Goal: Check status: Check status

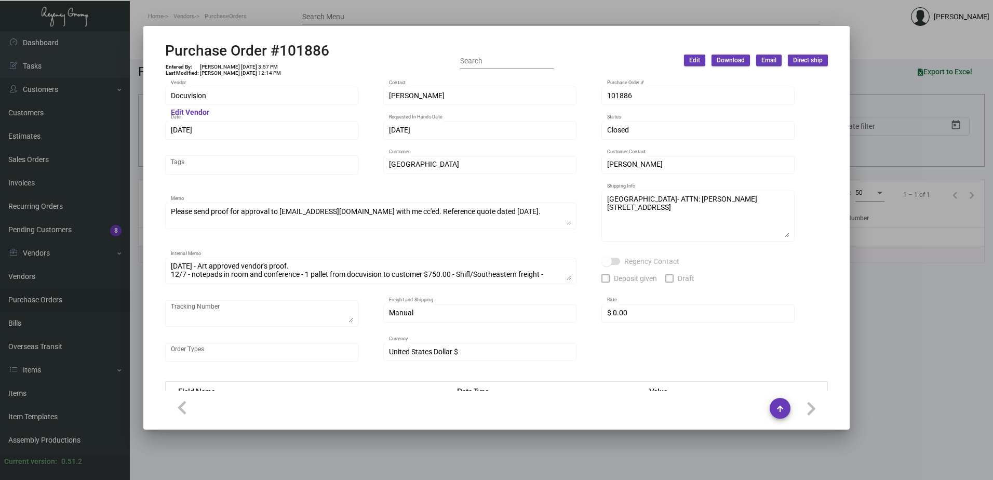
scroll to position [1804, 0]
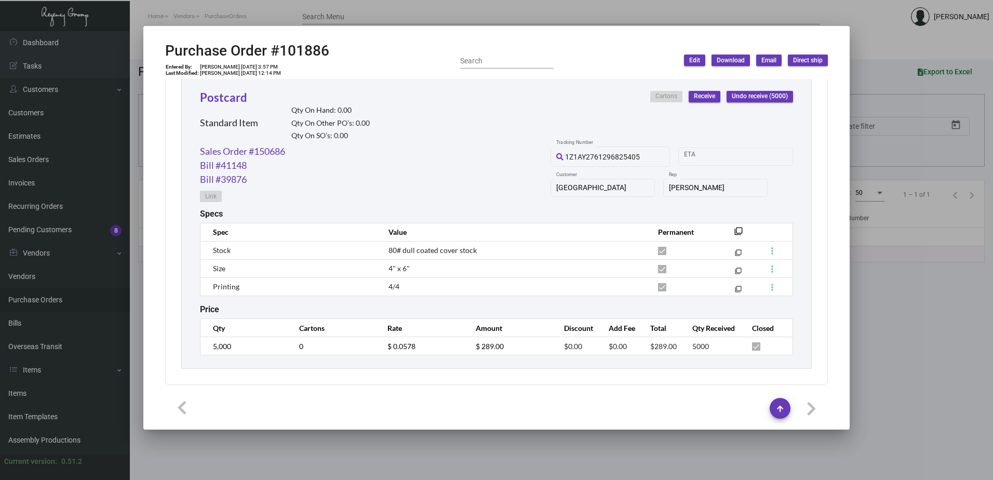
click at [244, 20] on div at bounding box center [496, 240] width 993 height 480
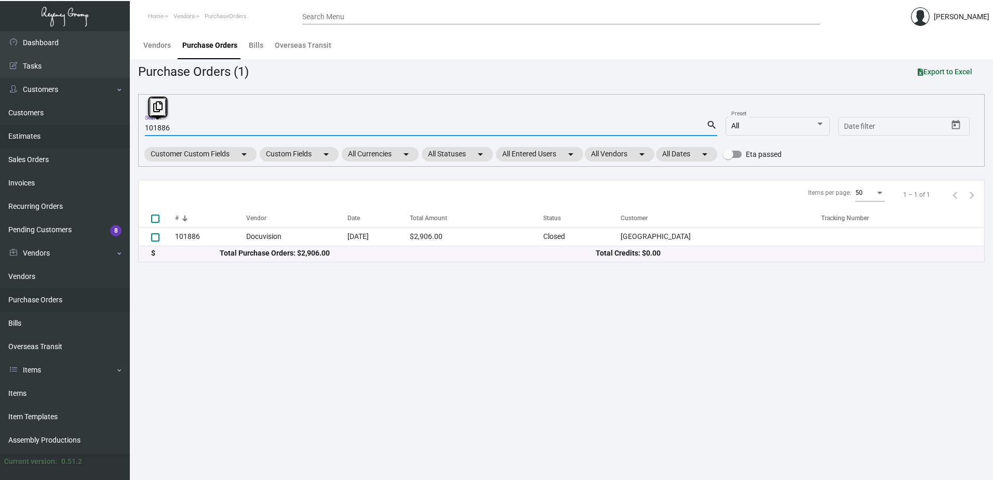
drag, startPoint x: 175, startPoint y: 128, endPoint x: 87, endPoint y: 130, distance: 87.3
click at [87, 130] on div "Dashboard Dashboard Tasks Customers Customers Estimates Sales Orders Invoices R…" at bounding box center [496, 255] width 993 height 449
click at [205, 132] on input "101886" at bounding box center [426, 128] width 562 height 8
click at [205, 128] on input "101886" at bounding box center [426, 128] width 562 height 8
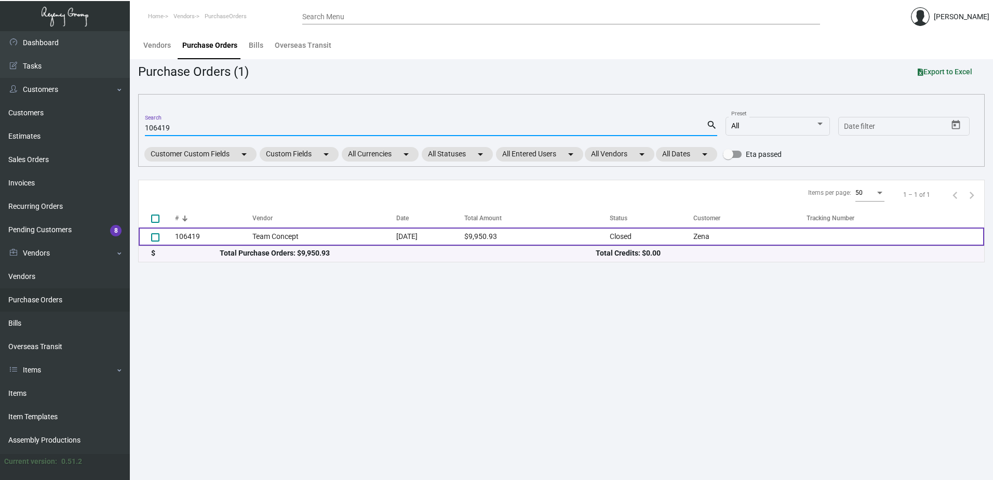
type input "106419"
click at [375, 232] on td "Team Concept" at bounding box center [324, 237] width 144 height 18
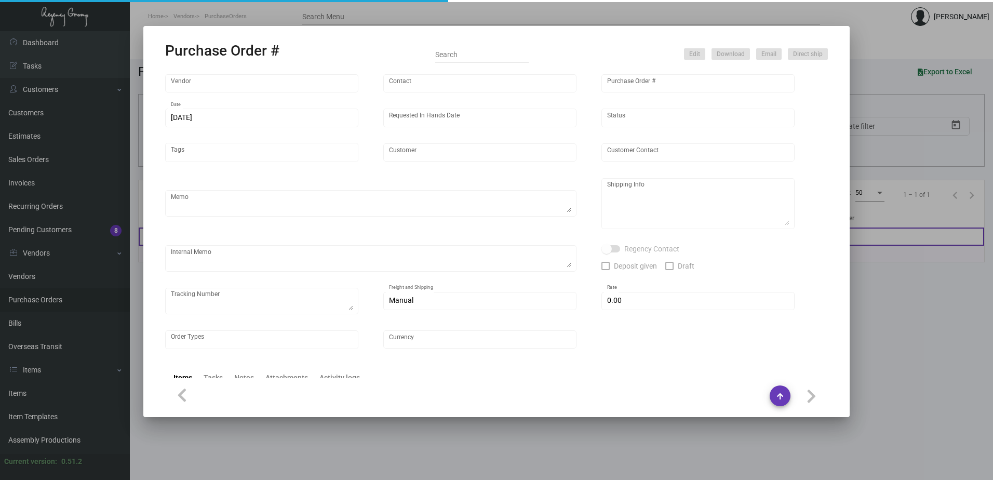
type input "Team Concept"
type input "[PERSON_NAME]"
type input "106419"
type input "[DATE]"
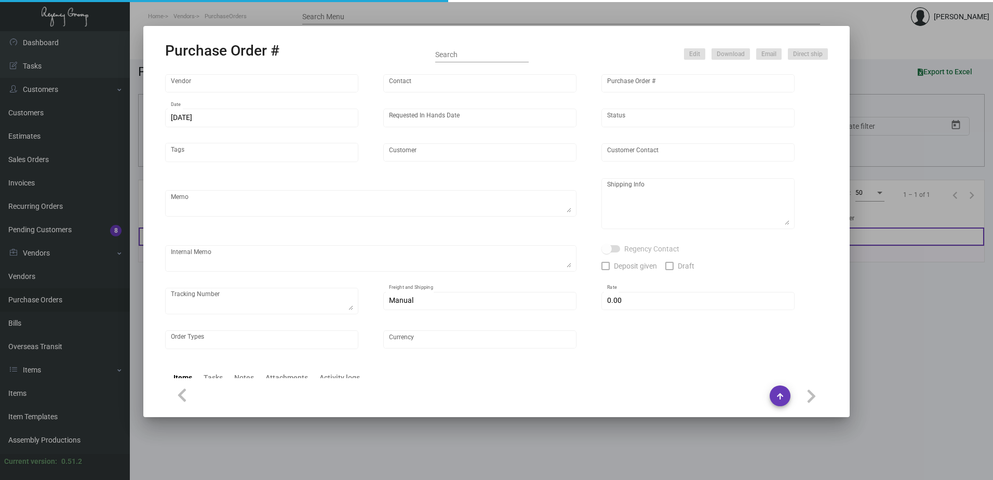
type input "Zena"
type input "[PERSON_NAME]"
type textarea "PLEASE SEND PDF PROOFS TO OUR ART TEAM ; [EMAIL_ADDRESS][DOMAIN_NAME] WITH ME I…"
type textarea "[PERSON_NAME] [STREET_ADDRESS][US_STATE]"
type textarea "7.17 - Proofs sent over; APPROVED. // TA set for ~10-15 BD after approval, so s…"
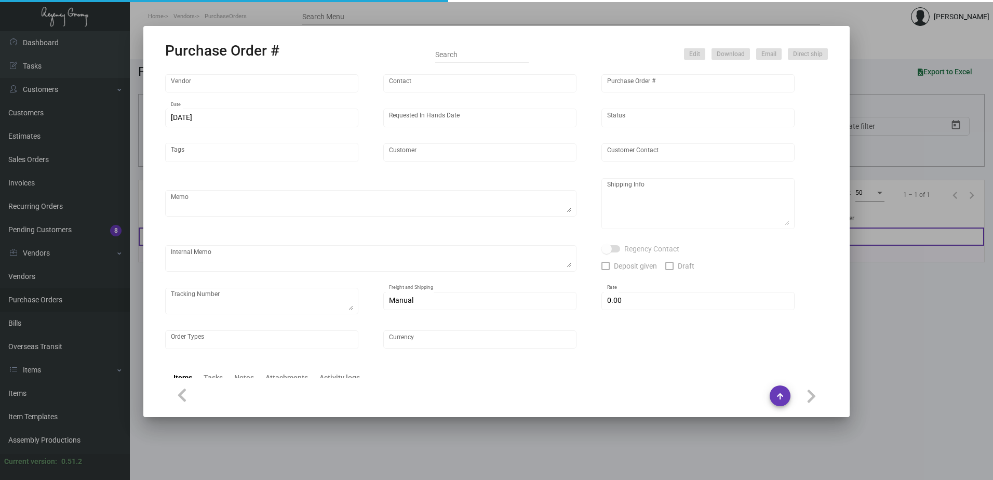
type input "$ 0.00"
type input "United States Dollar $"
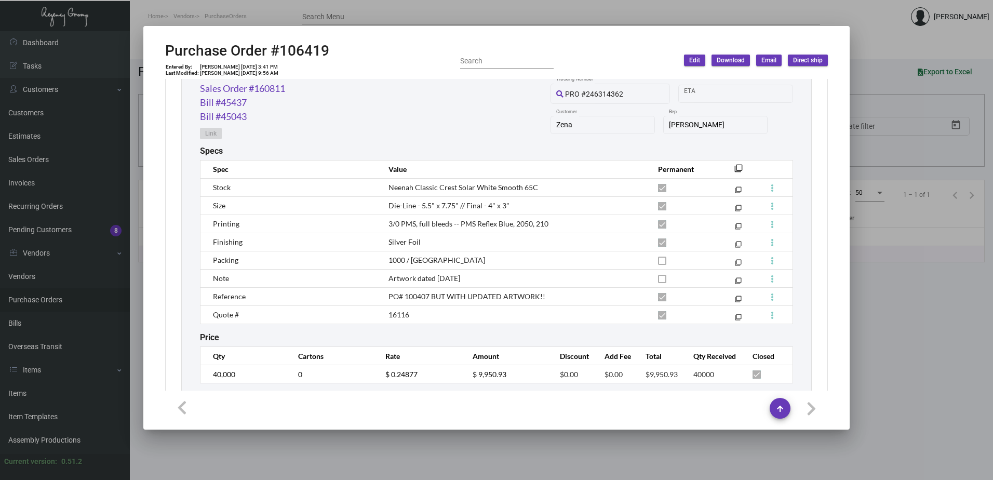
scroll to position [580, 0]
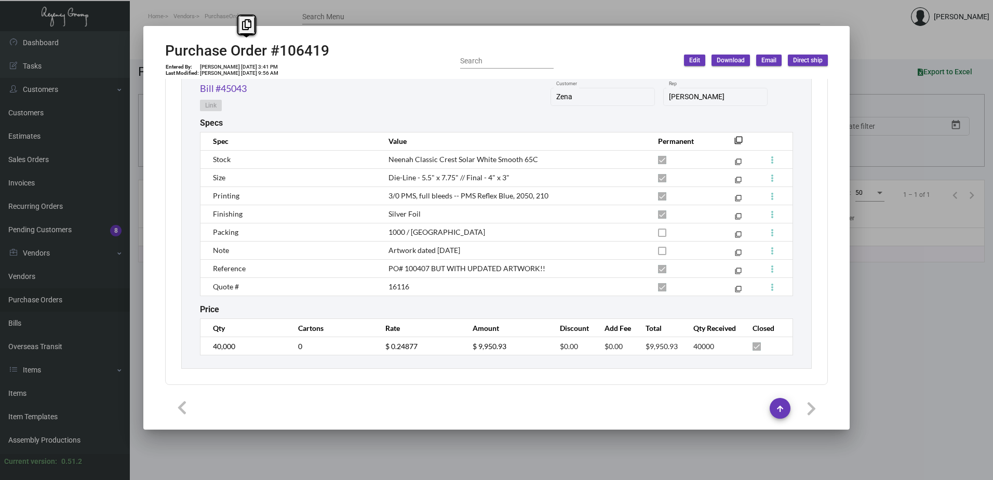
drag, startPoint x: 330, startPoint y: 51, endPoint x: 153, endPoint y: 55, distance: 177.7
click at [153, 55] on mat-dialog-container "Purchase Order #106419 Entered By: [PERSON_NAME] [DATE] 3:41 PM Last Modified: …" at bounding box center [496, 228] width 707 height 404
copy h2 "Purchase Order #106419"
click at [376, 304] on div "Price" at bounding box center [496, 309] width 593 height 10
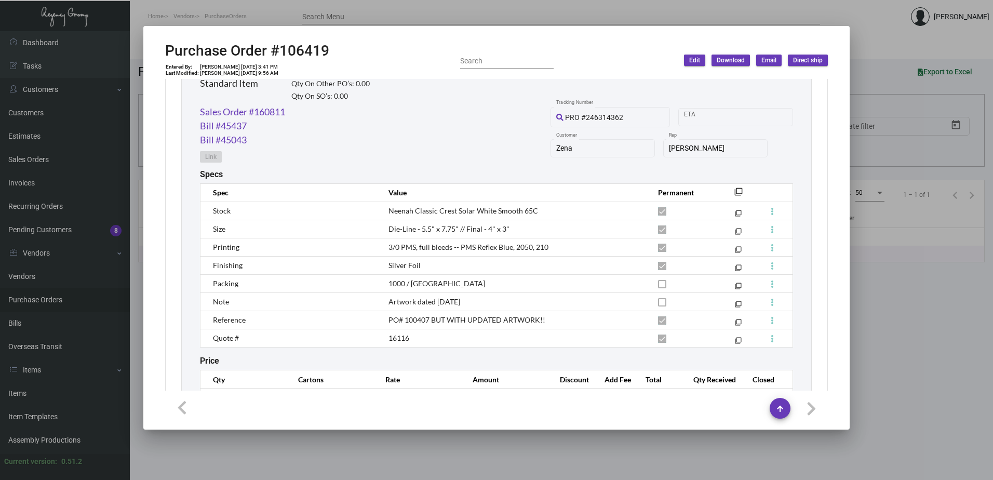
scroll to position [476, 0]
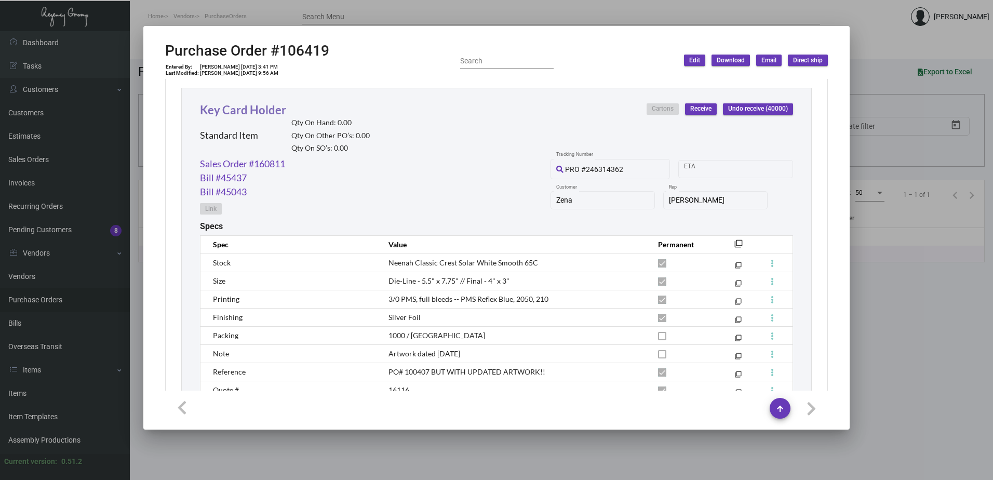
click at [224, 107] on link "Key Card Holder" at bounding box center [243, 110] width 86 height 14
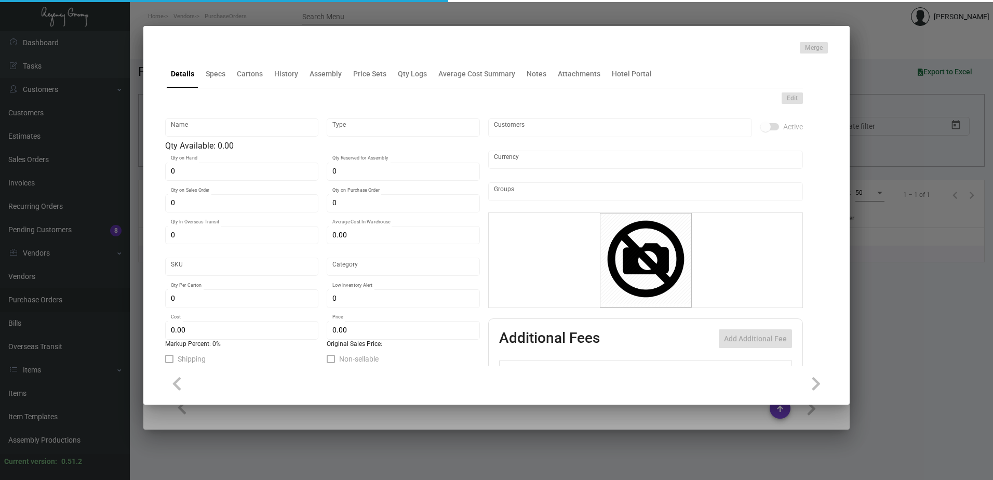
type input "Key Card Holder"
type input "Standard Item"
type input "$ 0.00"
type input "HZN-Key Card -94"
type input "Standard"
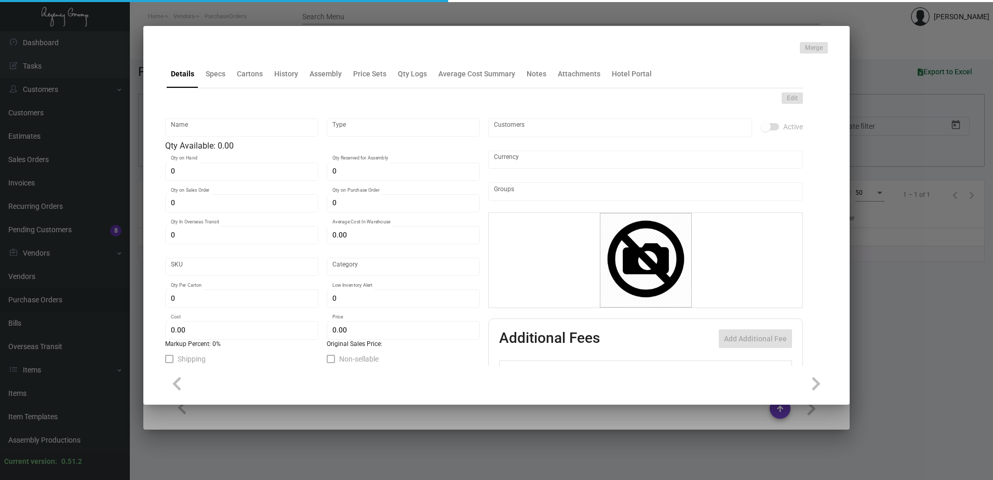
type input "$ 0.24877"
type input "$ 0.39"
checkbox input "true"
type input "United States Dollar $"
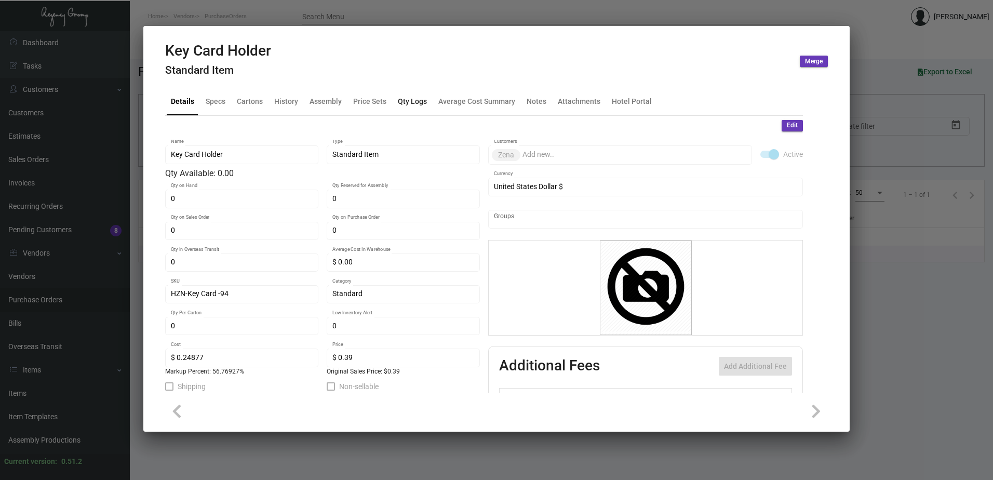
click at [403, 99] on div "Qty Logs" at bounding box center [412, 101] width 29 height 11
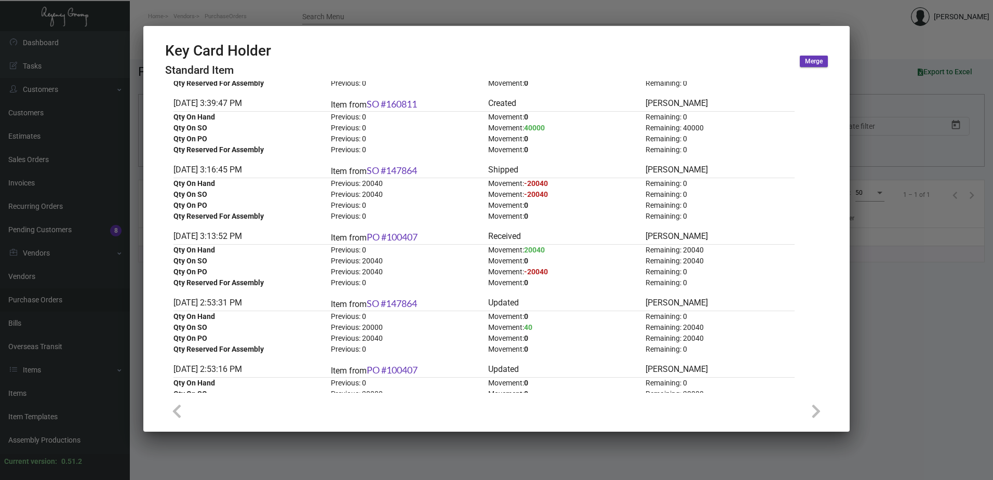
scroll to position [0, 0]
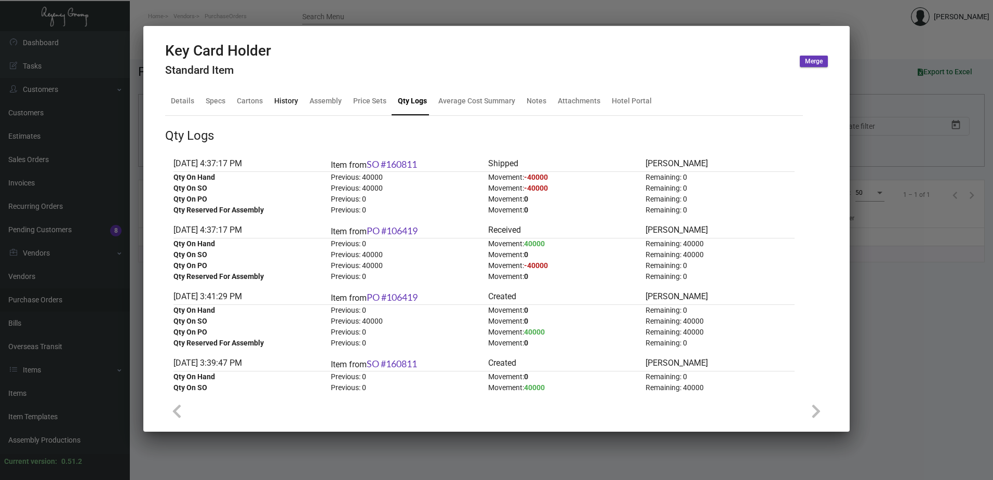
click at [287, 104] on div "History" at bounding box center [286, 101] width 24 height 11
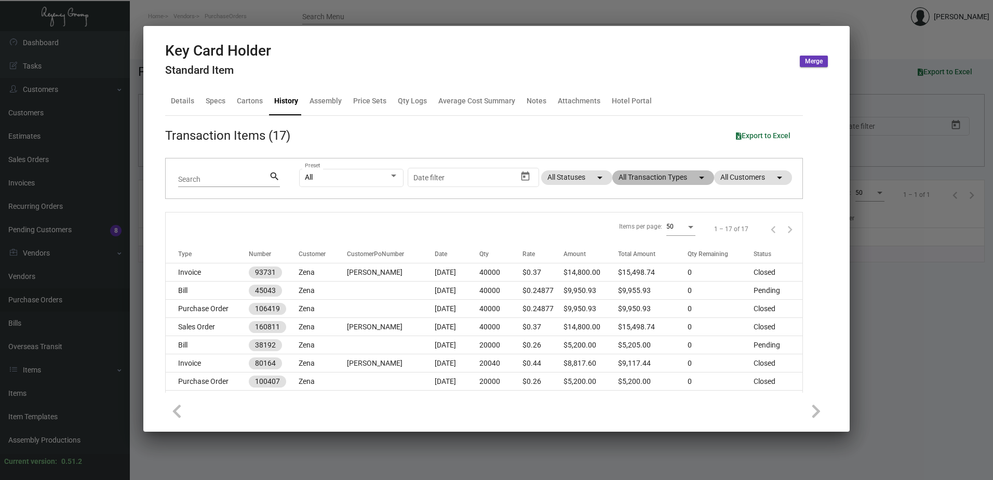
click at [648, 182] on mat-chip "All Transaction Types arrow_drop_down" at bounding box center [663, 177] width 102 height 15
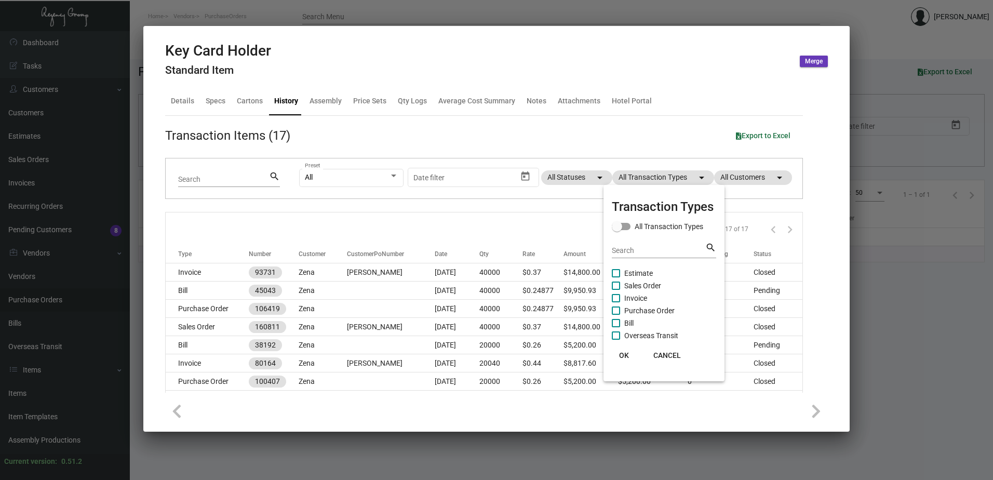
click at [655, 309] on span "Purchase Order" at bounding box center [649, 310] width 50 height 12
click at [616, 315] on input "Purchase Order" at bounding box center [616, 315] width 1 height 1
checkbox input "true"
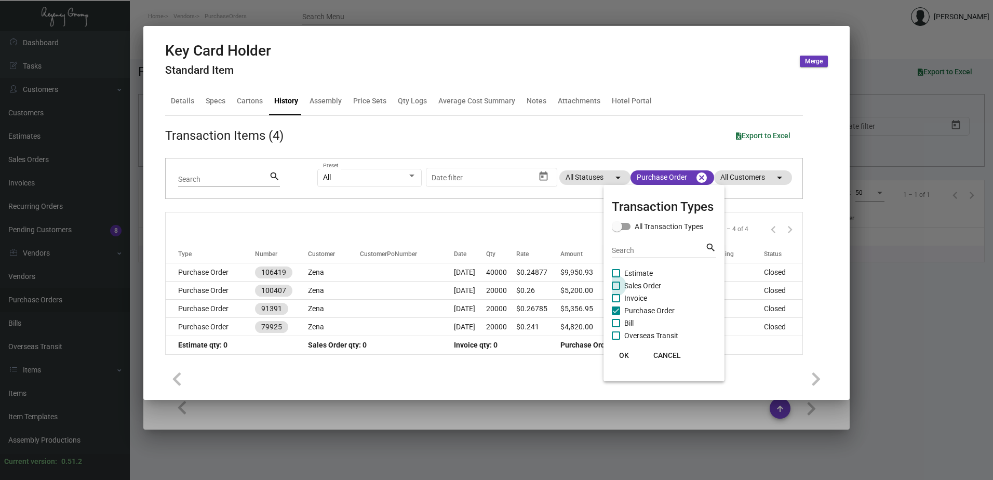
click at [652, 287] on span "Sales Order" at bounding box center [642, 285] width 37 height 12
click at [616, 290] on input "Sales Order" at bounding box center [616, 290] width 1 height 1
checkbox input "true"
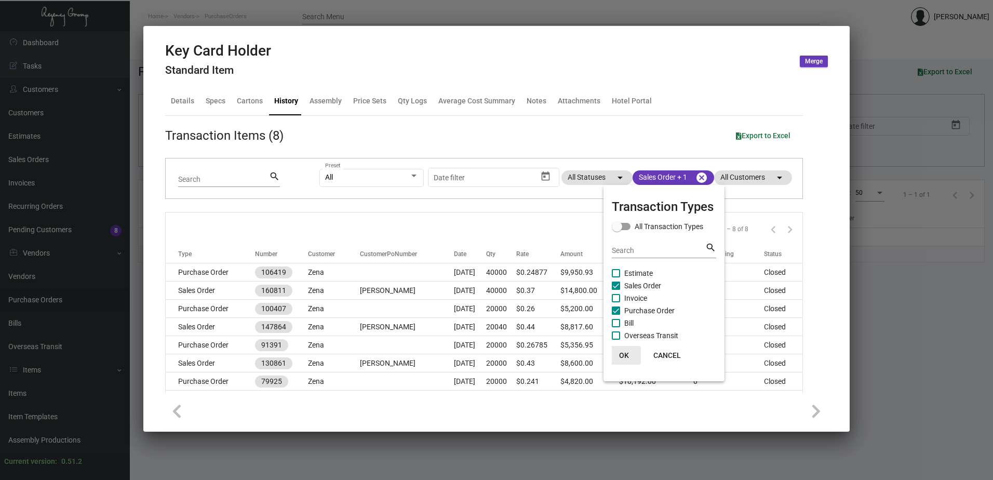
click at [627, 350] on button "OK" at bounding box center [624, 355] width 33 height 19
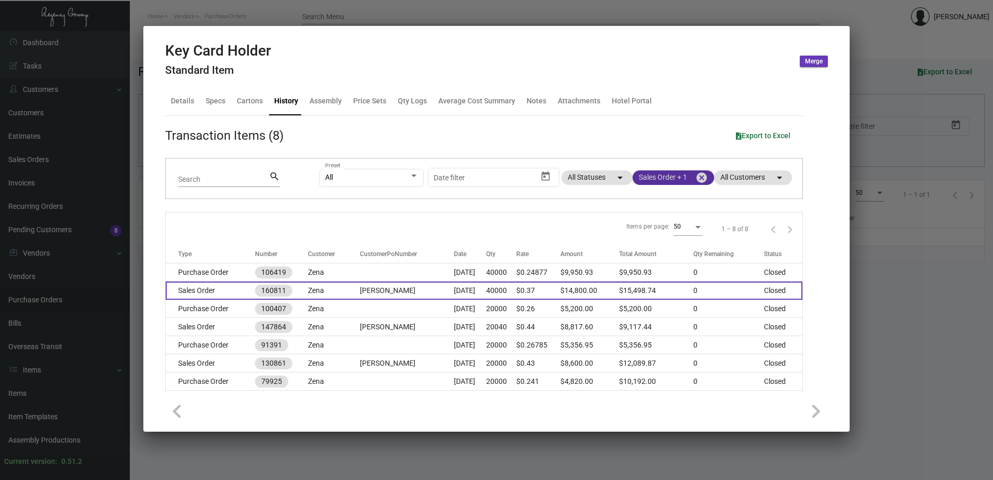
scroll to position [41, 0]
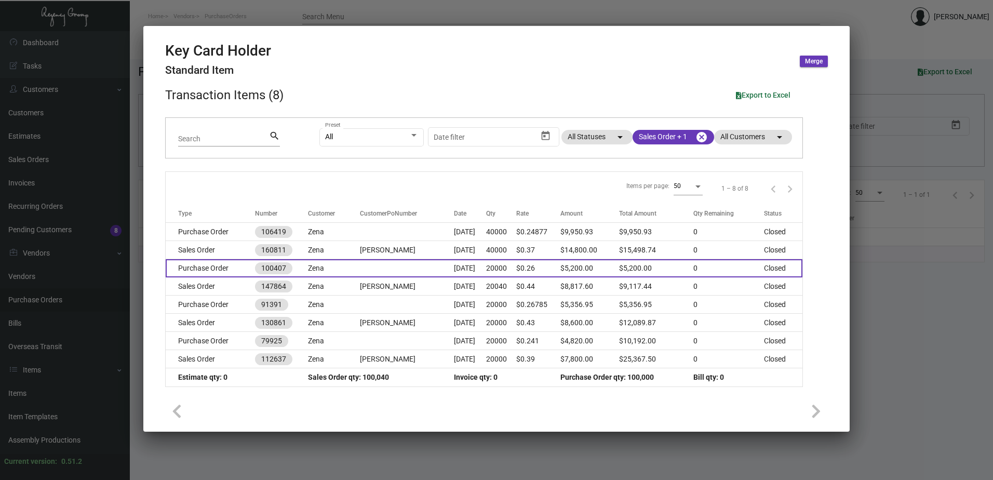
click at [405, 267] on td at bounding box center [407, 268] width 95 height 18
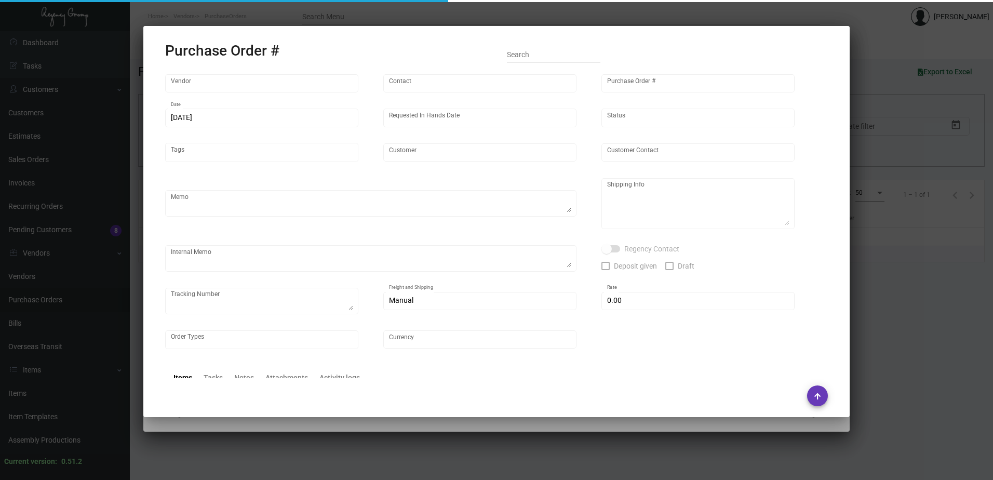
type input "Team Concept"
type input "[PERSON_NAME]"
type input "100407"
type input "[DATE]"
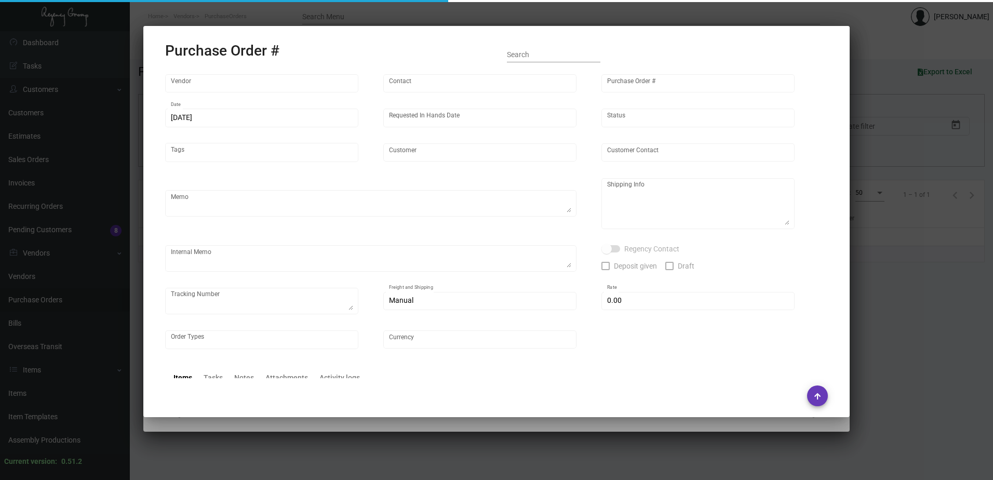
type input "Zena"
type input "[PERSON_NAME]"
type textarea "PLEASE SEND PDF PROOFS TO OUR ART TEAM ; [EMAIL_ADDRESS][DOMAIN_NAME] WITH ME I…"
type textarea "[PERSON_NAME] [STREET_ADDRESS][US_STATE]"
type textarea "8.17 - TC approved to meet us @ $0.26 per unit for 20K. 8.21 - Proof sent over;…"
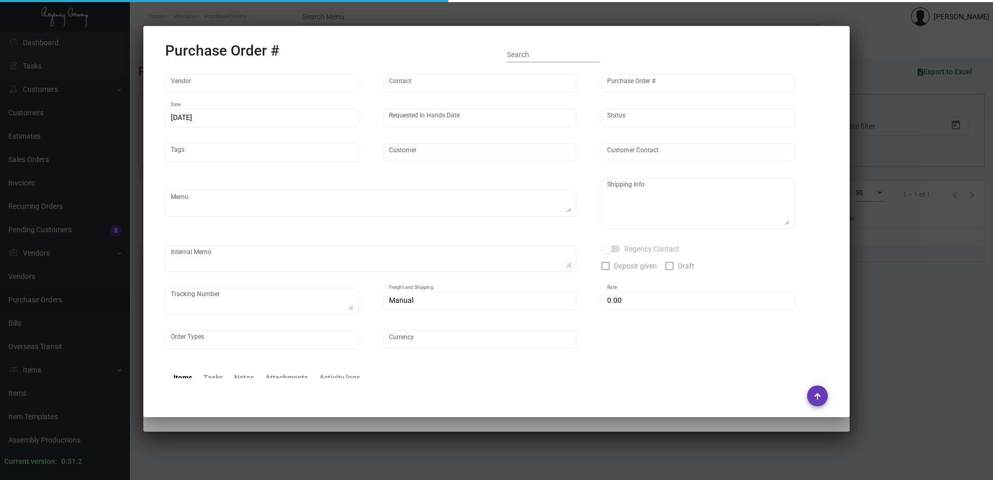
type input "$ 0.00"
type input "United States Dollar $"
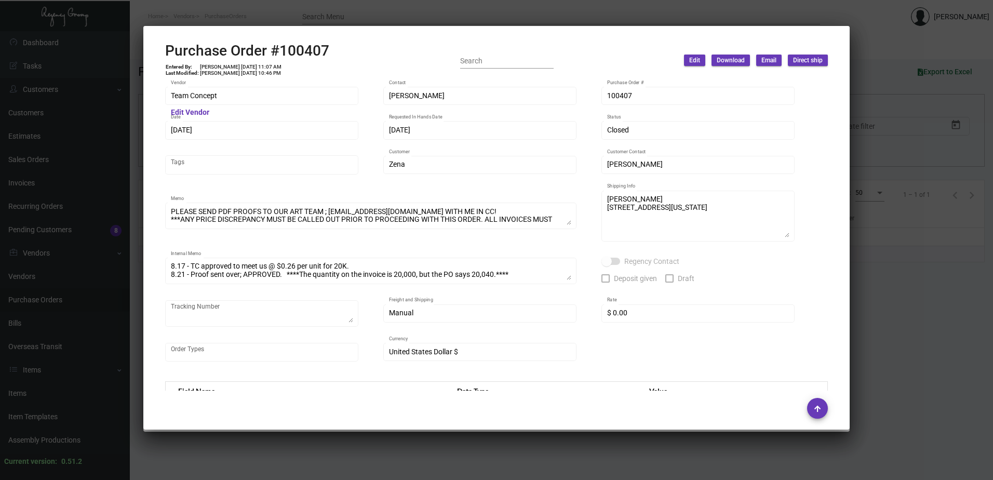
click at [477, 15] on div at bounding box center [496, 240] width 993 height 480
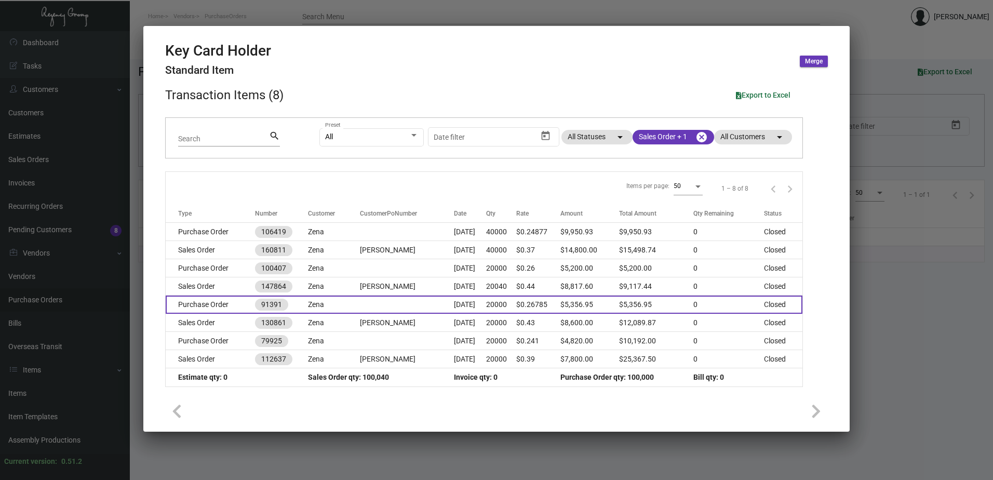
click at [372, 308] on td at bounding box center [407, 305] width 95 height 18
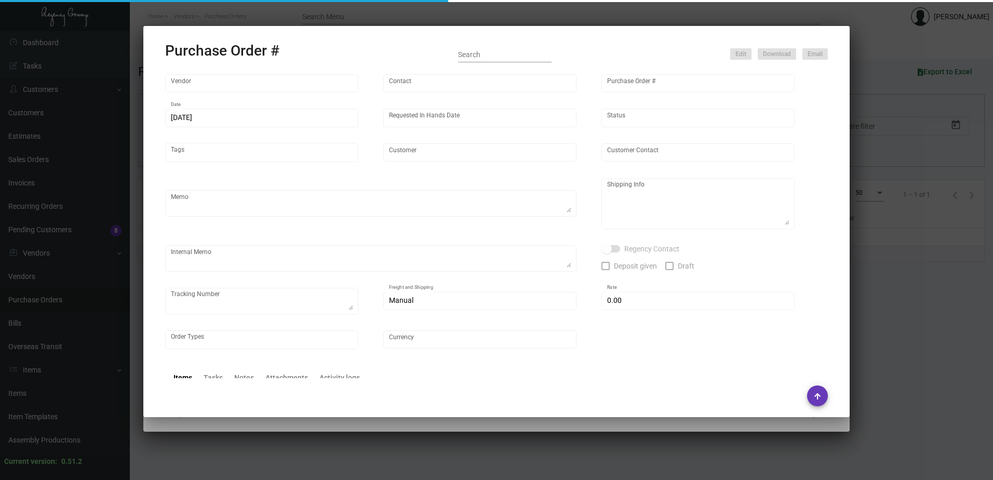
type input "Team Concept"
type input "[PERSON_NAME]"
type input "91391"
type input "[DATE]"
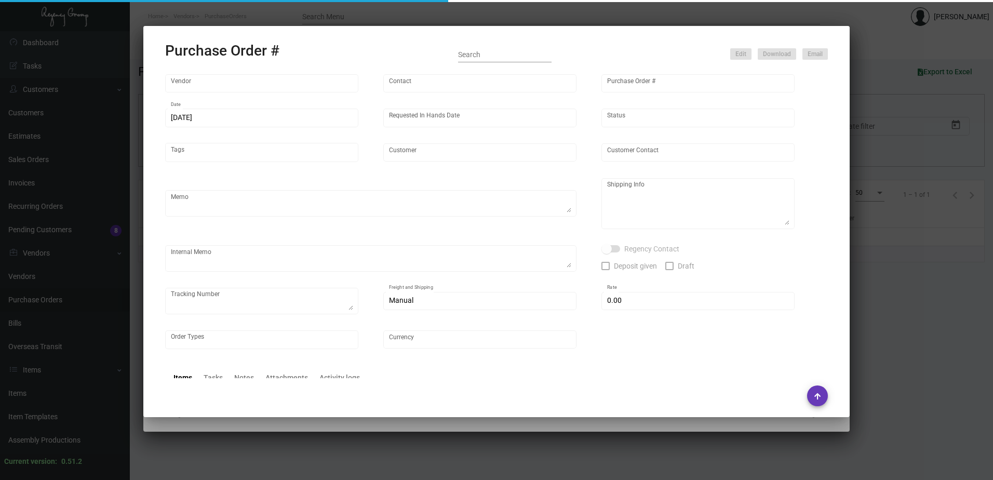
type input "Zena"
type input "[PERSON_NAME]"
type textarea "[PERSON_NAME] [STREET_ADDRESS][US_STATE]"
type input "$ 0.00"
type input "United States Dollar $"
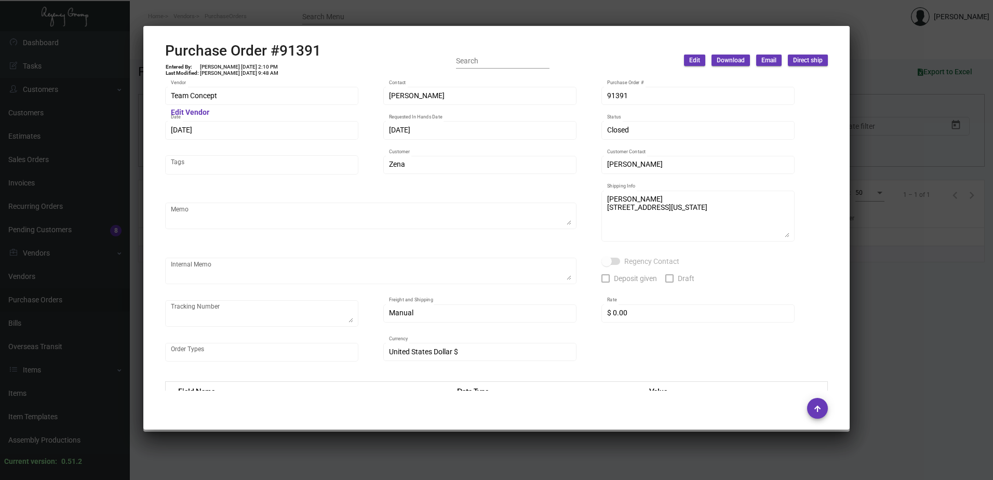
click at [387, 14] on div at bounding box center [496, 240] width 993 height 480
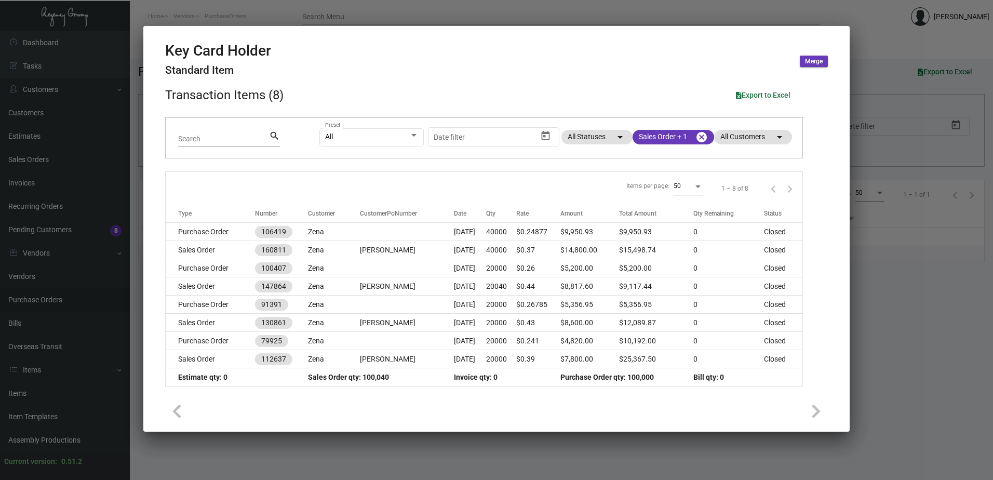
drag, startPoint x: 426, startPoint y: 18, endPoint x: 428, endPoint y: 27, distance: 9.0
click at [426, 18] on div at bounding box center [496, 240] width 993 height 480
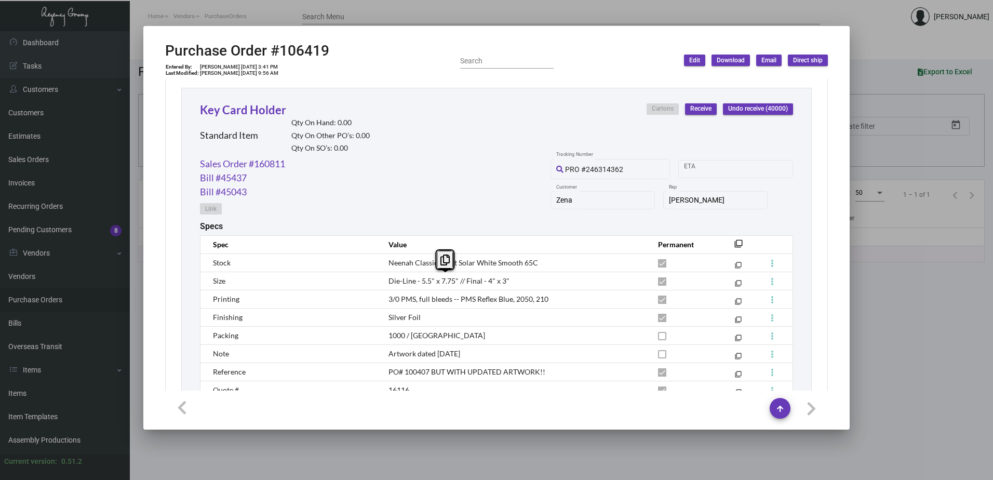
drag, startPoint x: 385, startPoint y: 283, endPoint x: 504, endPoint y: 284, distance: 119.0
click at [504, 284] on td "Die-Line - 5.5" x 7.75" // Final - 4" x 3"" at bounding box center [513, 281] width 270 height 18
copy span "Die-Line - 5.5" x 7.75" // Final - 4" x 3""
